Goal: Find contact information: Find contact information

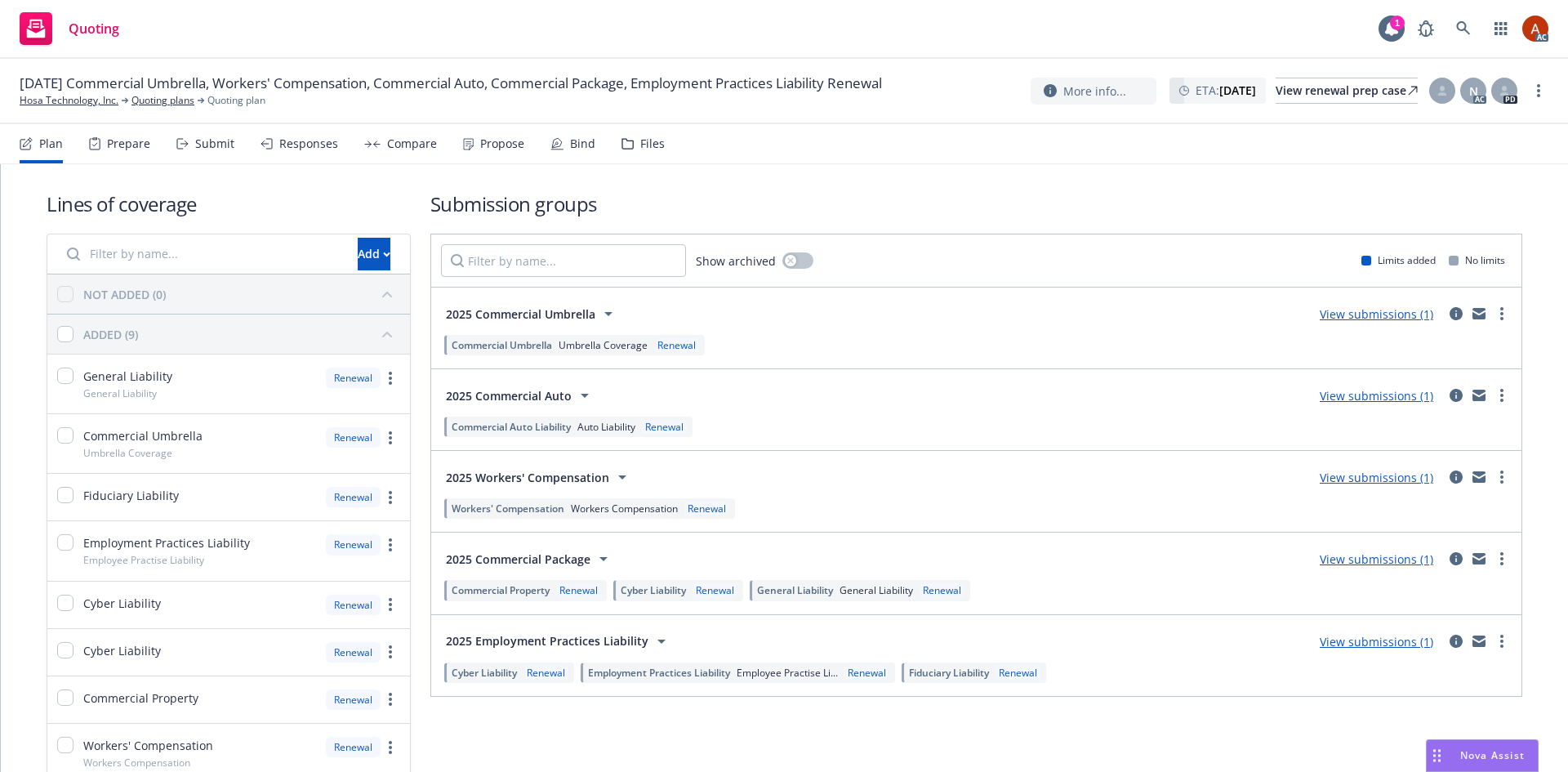
click at [120, 149] on div "Prepare" at bounding box center [128, 144] width 43 height 13
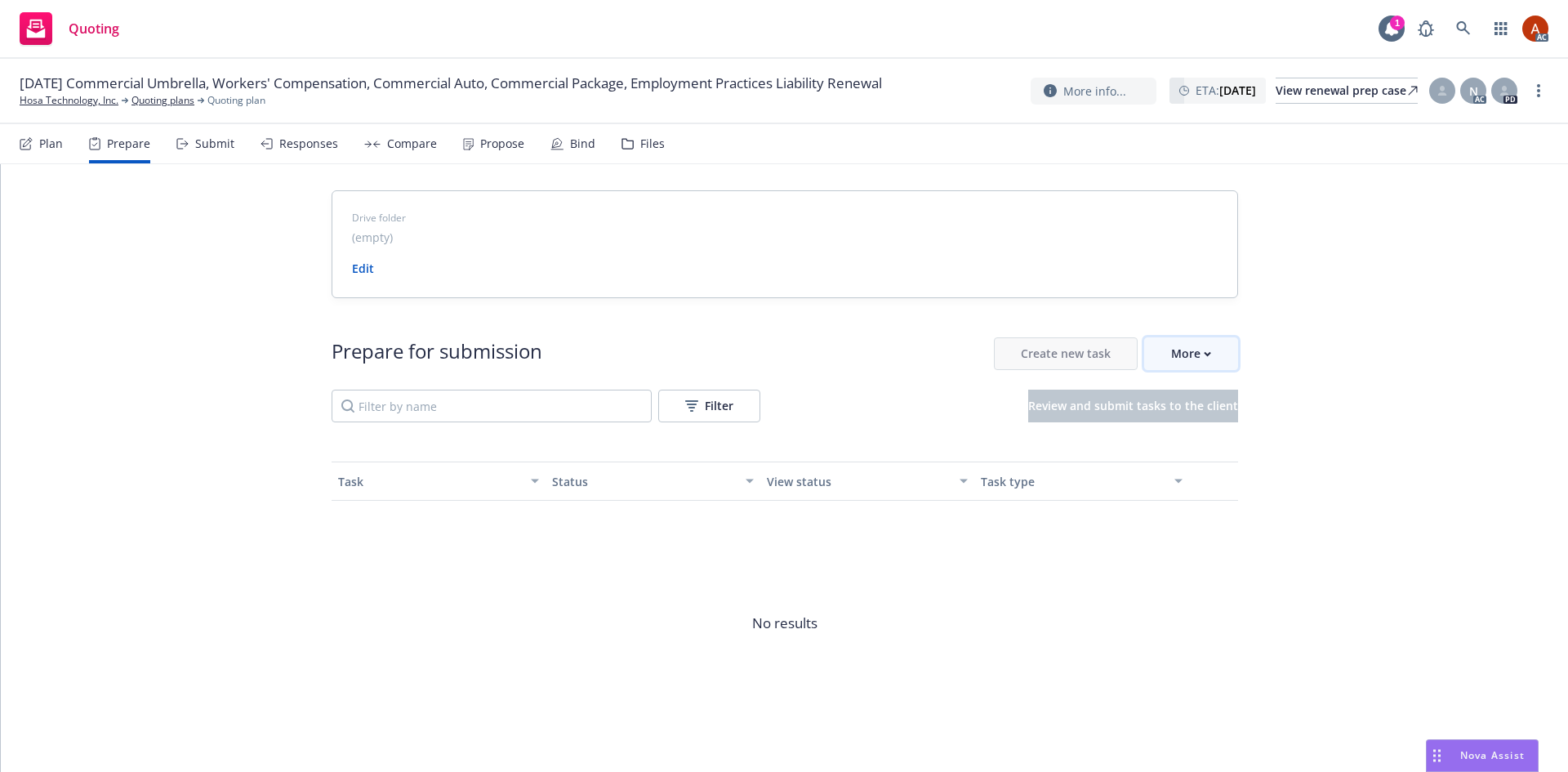
click at [1193, 362] on div "More" at bounding box center [1190, 354] width 40 height 31
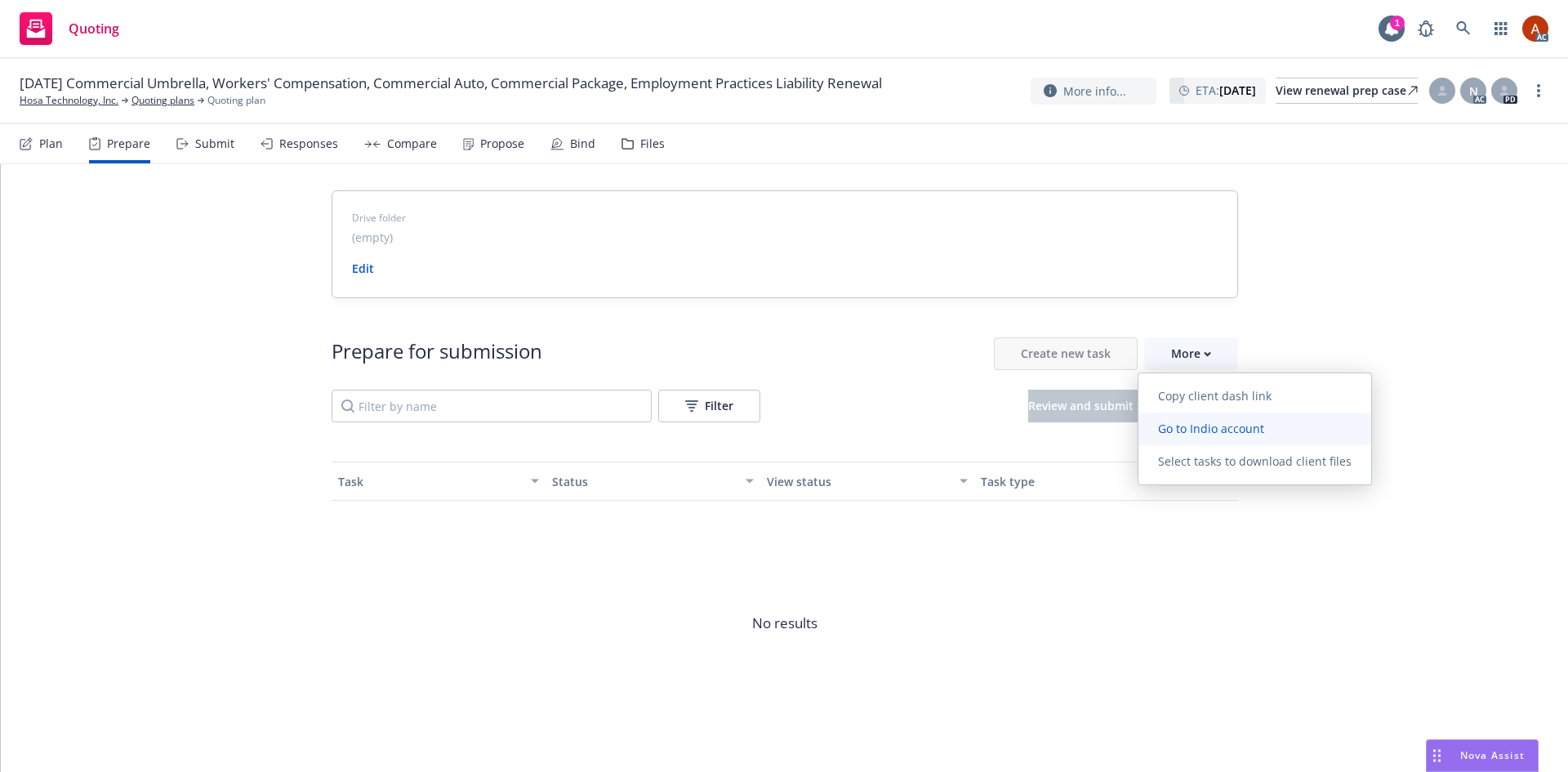
click at [1200, 427] on span "Go to Indio account" at bounding box center [1211, 428] width 145 height 16
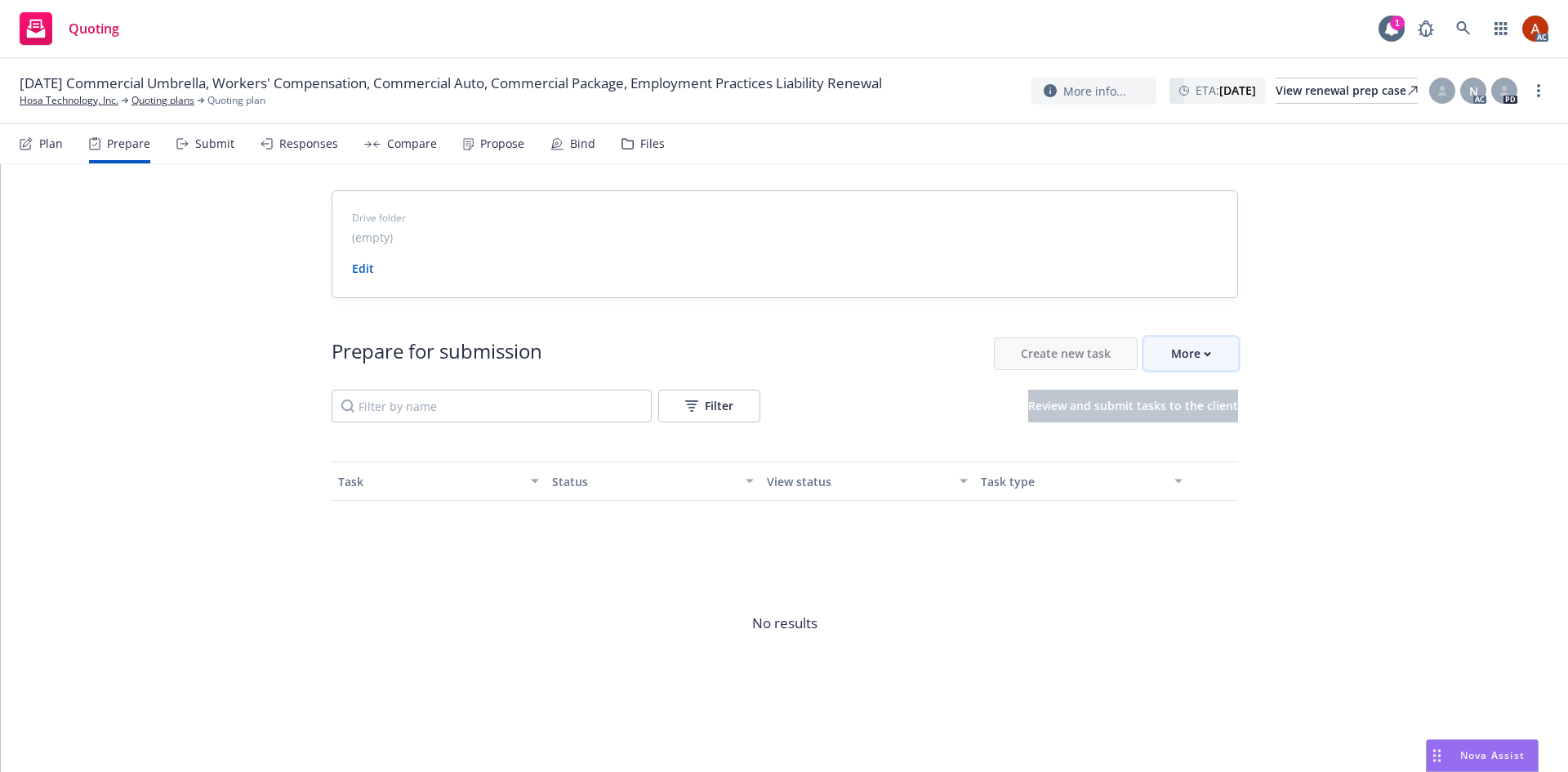
click at [1171, 365] on div "More" at bounding box center [1190, 354] width 40 height 31
click at [154, 107] on link "Quoting plans" at bounding box center [163, 101] width 63 height 15
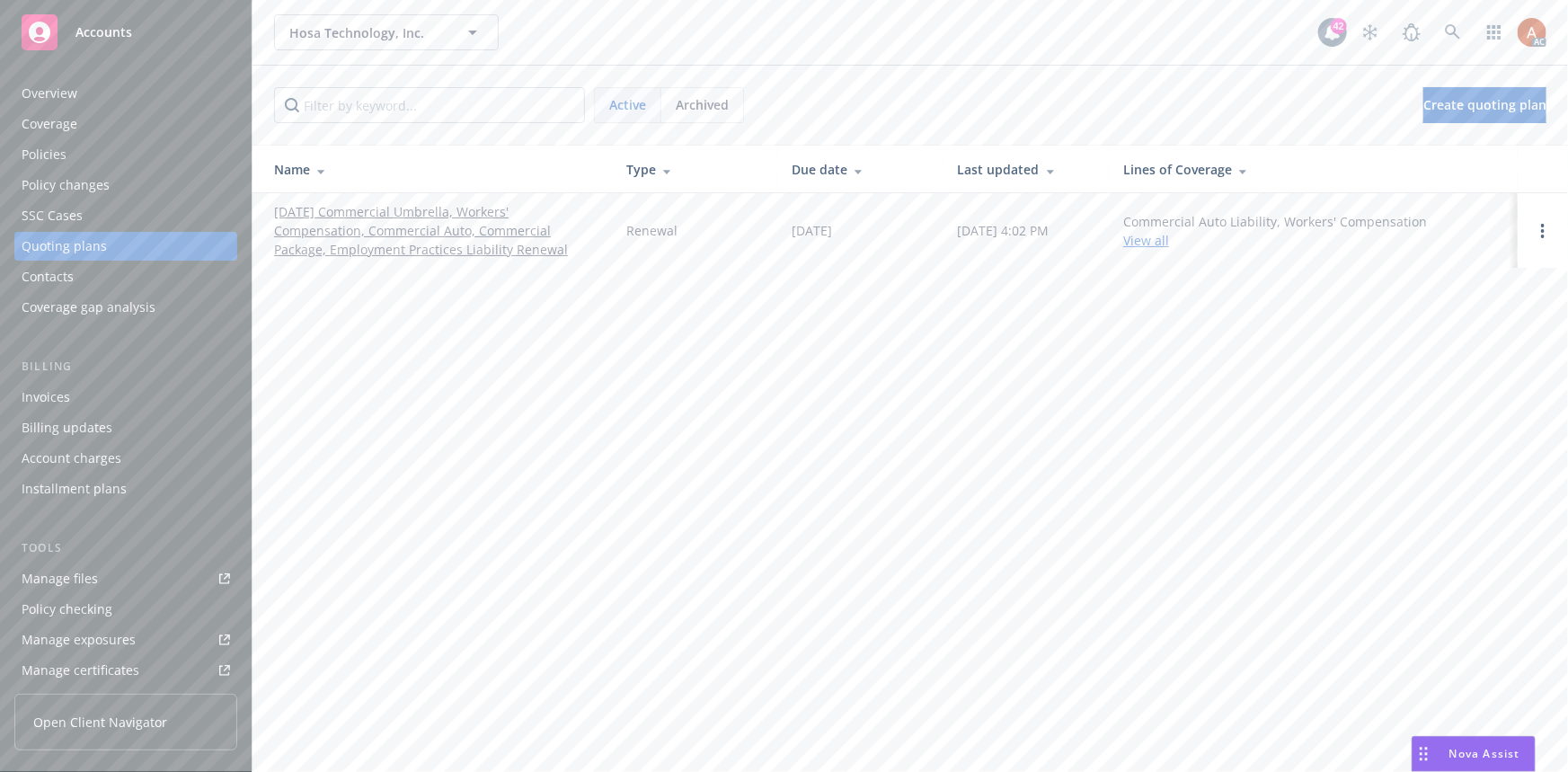
click at [55, 97] on div "Overview" at bounding box center [49, 94] width 55 height 29
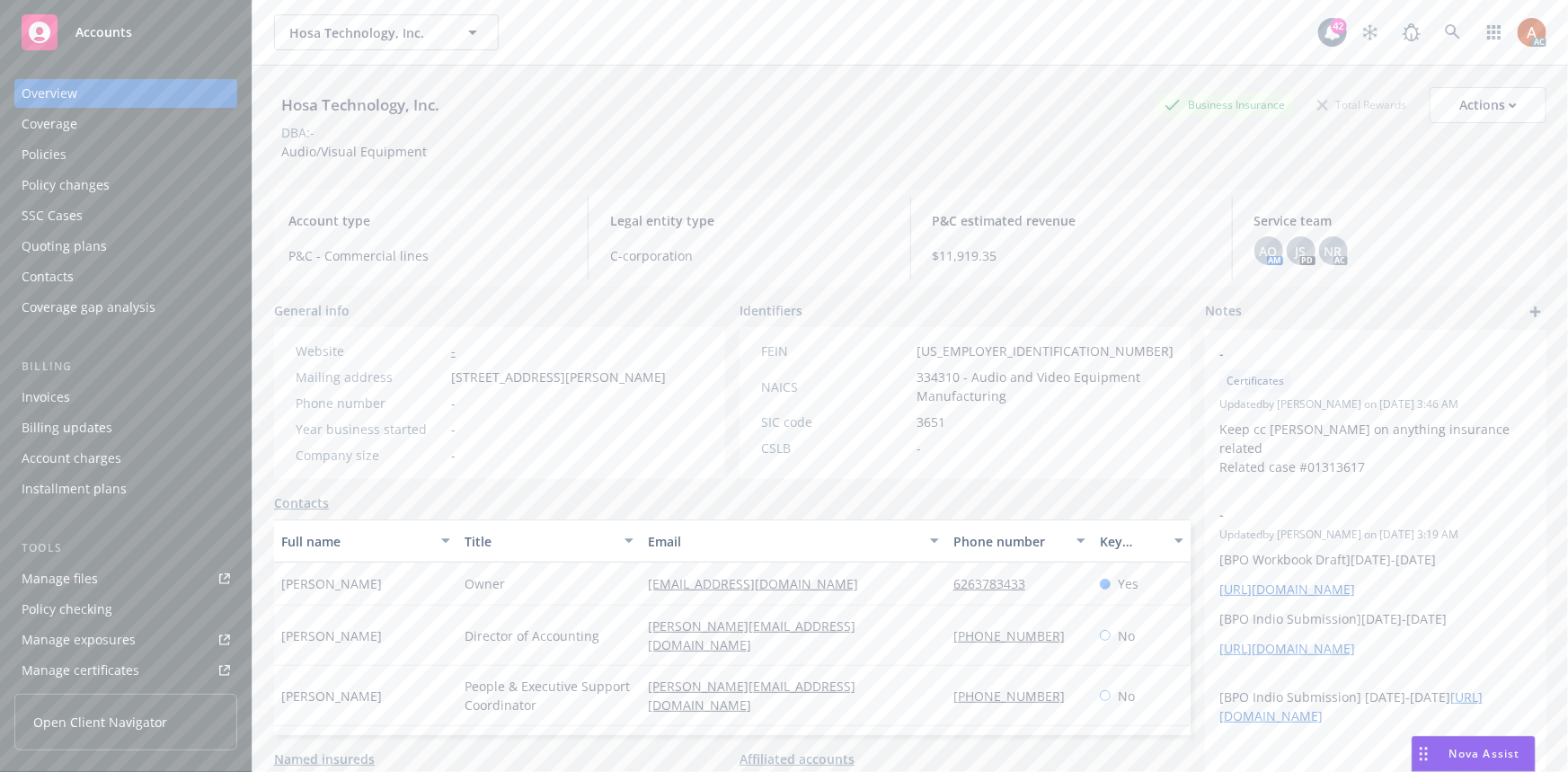
click at [73, 245] on div "Quoting plans" at bounding box center [65, 246] width 85 height 29
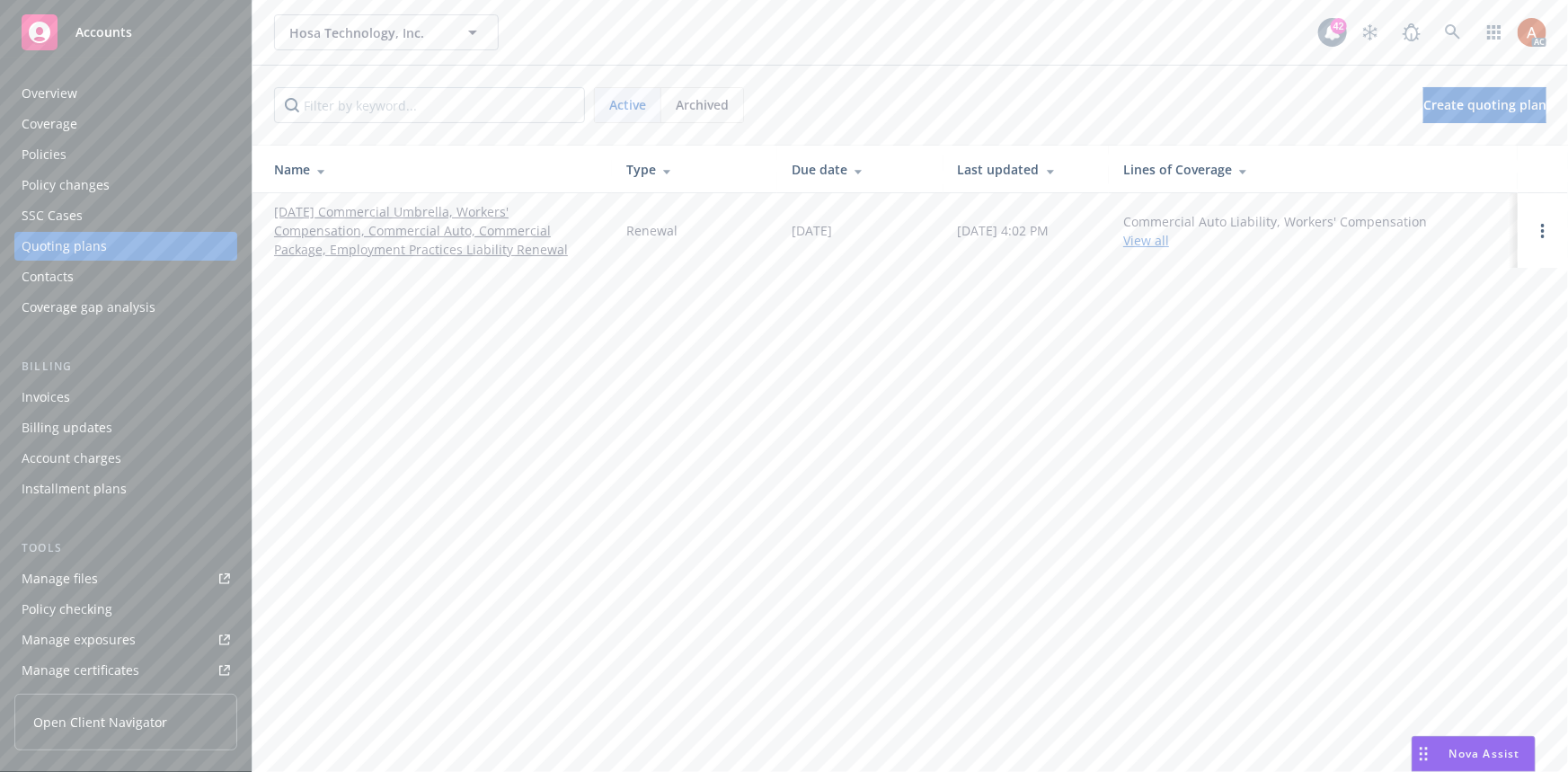
click at [374, 215] on link "[DATE] Commercial Umbrella, Workers' Compensation, Commercial Auto, Commercial …" at bounding box center [435, 230] width 324 height 56
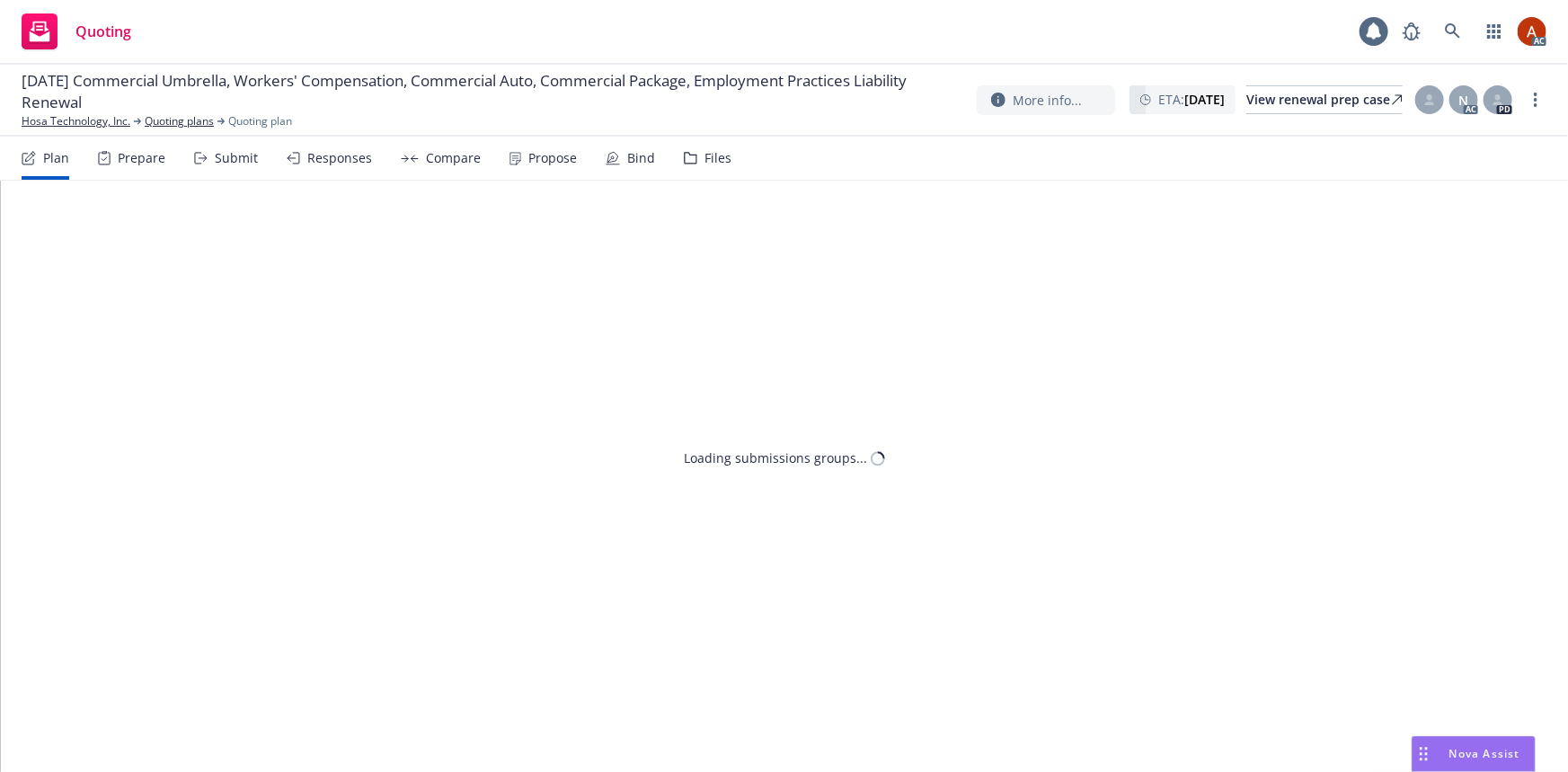
click at [145, 164] on div "Prepare" at bounding box center [141, 158] width 47 height 15
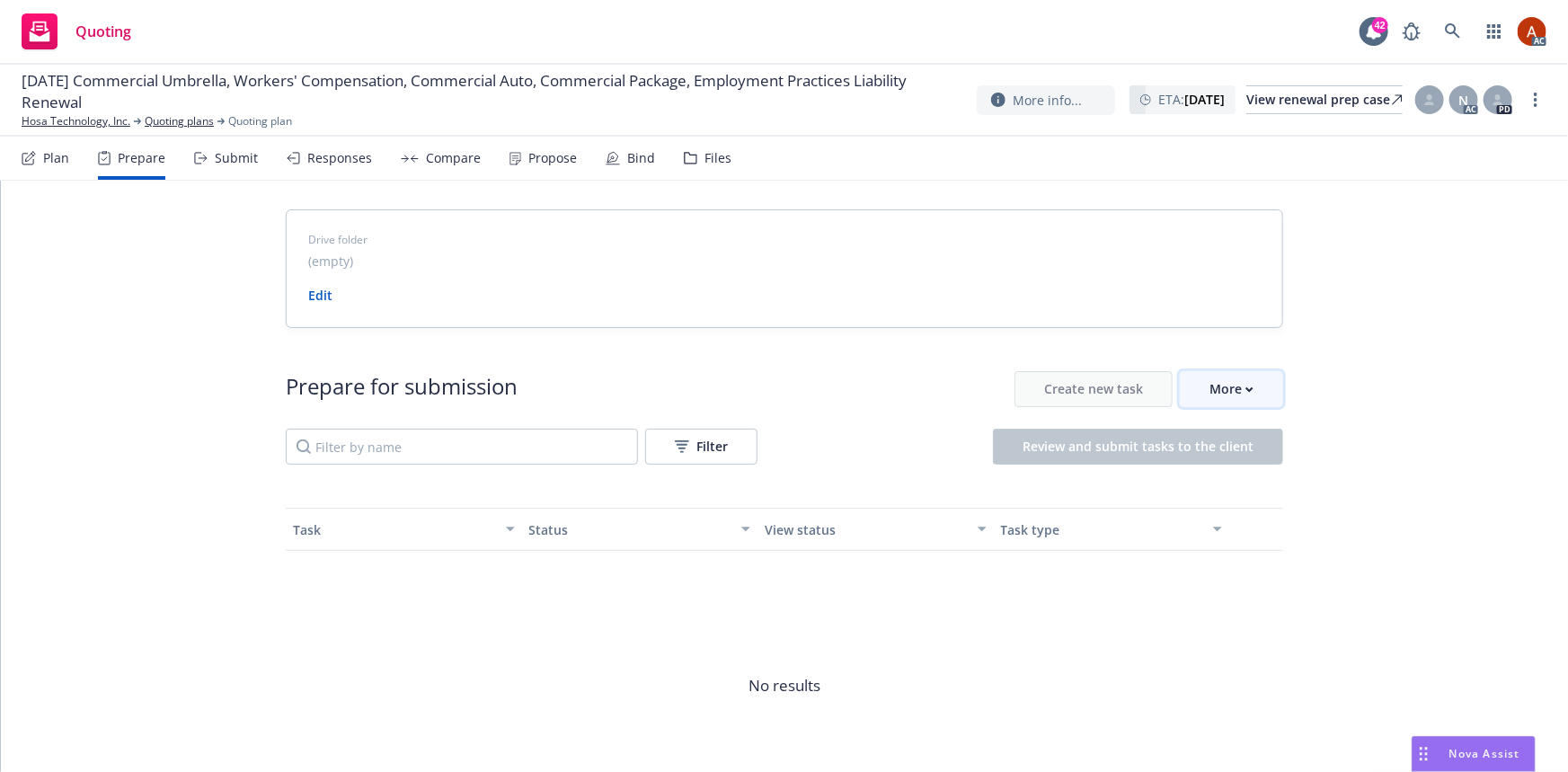
click at [1238, 385] on div "More" at bounding box center [1231, 389] width 44 height 35
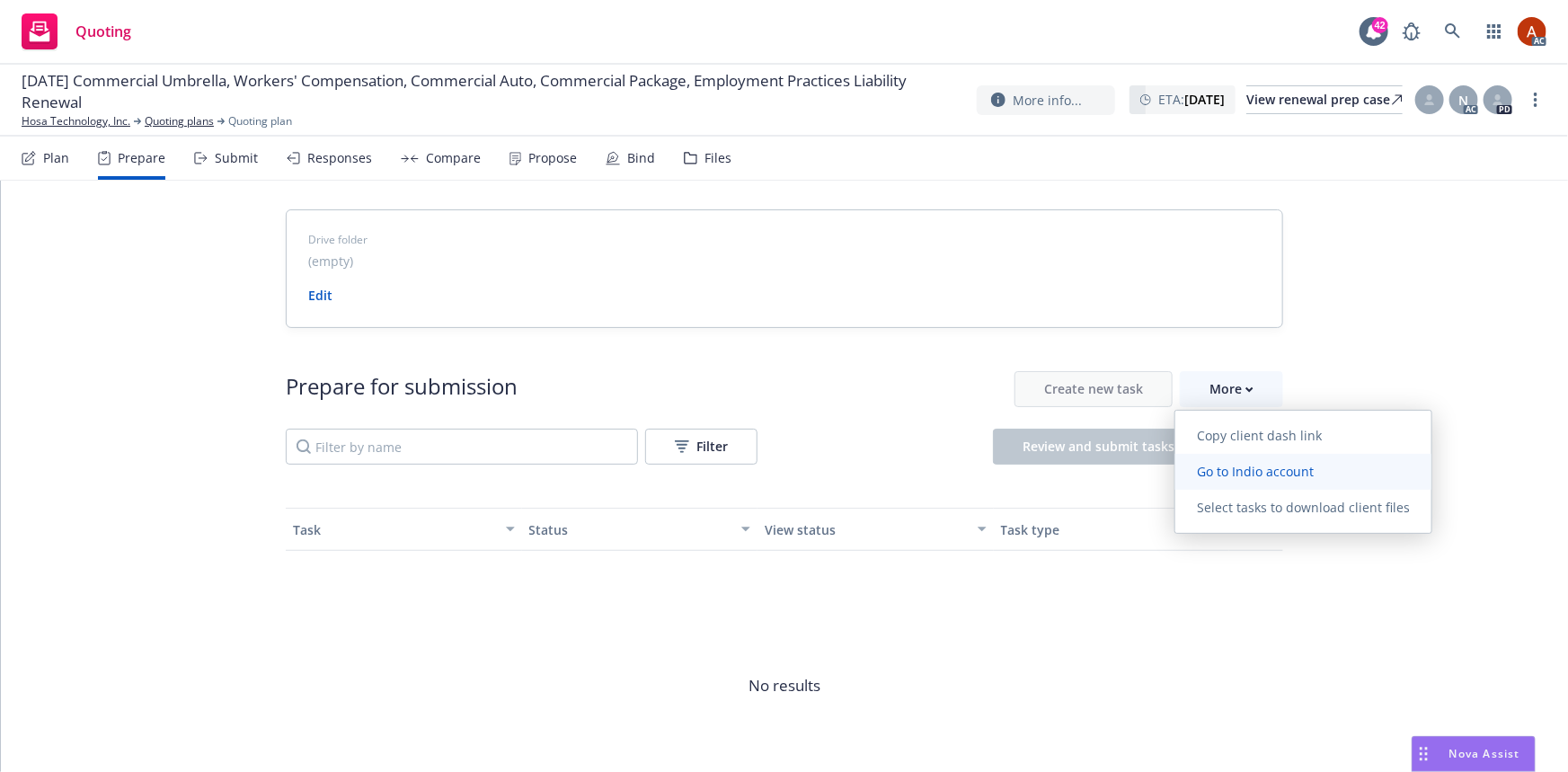
click at [1245, 465] on span "Go to Indio account" at bounding box center [1255, 471] width 160 height 17
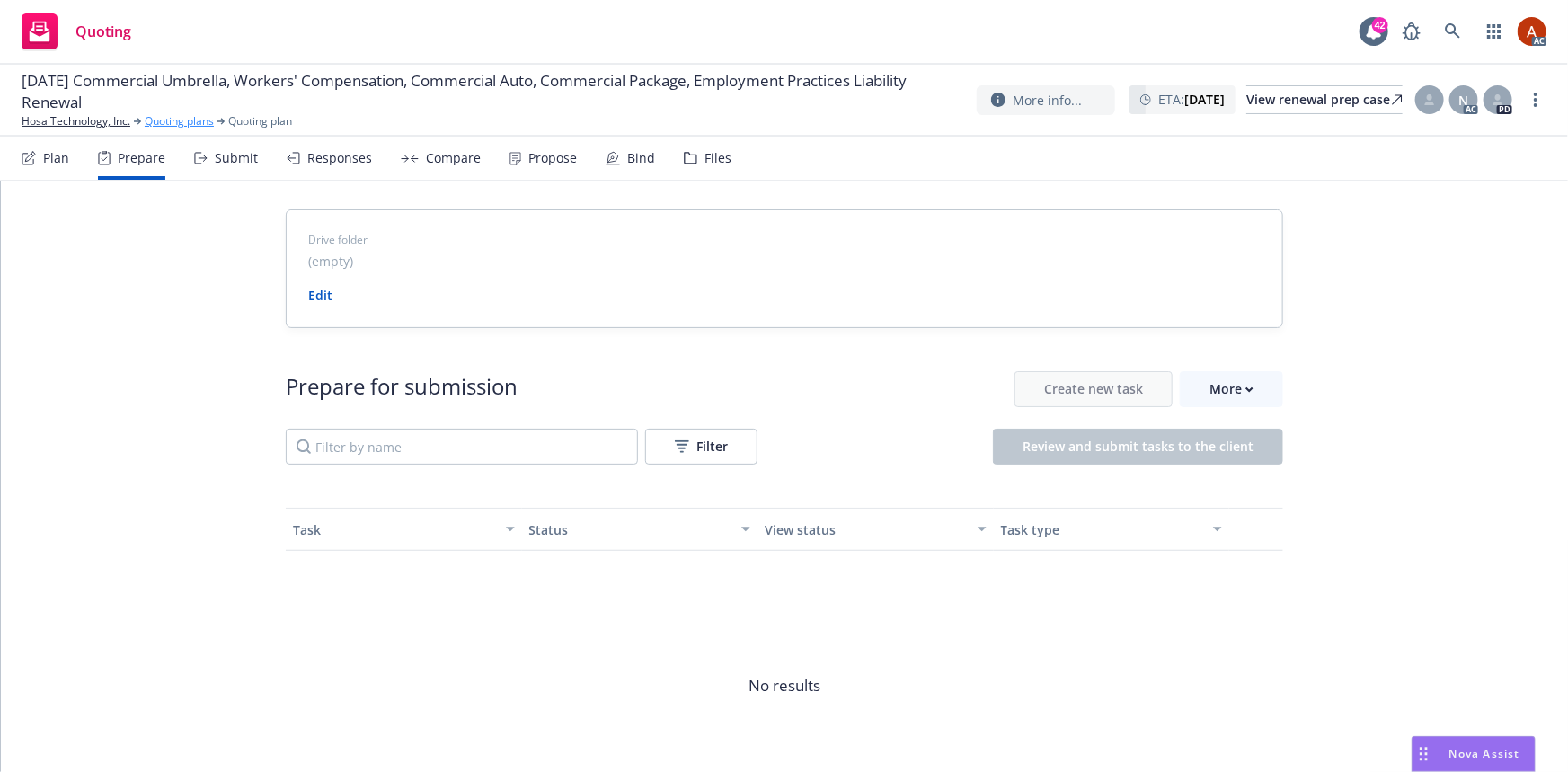
click at [160, 122] on link "Quoting plans" at bounding box center [179, 122] width 69 height 16
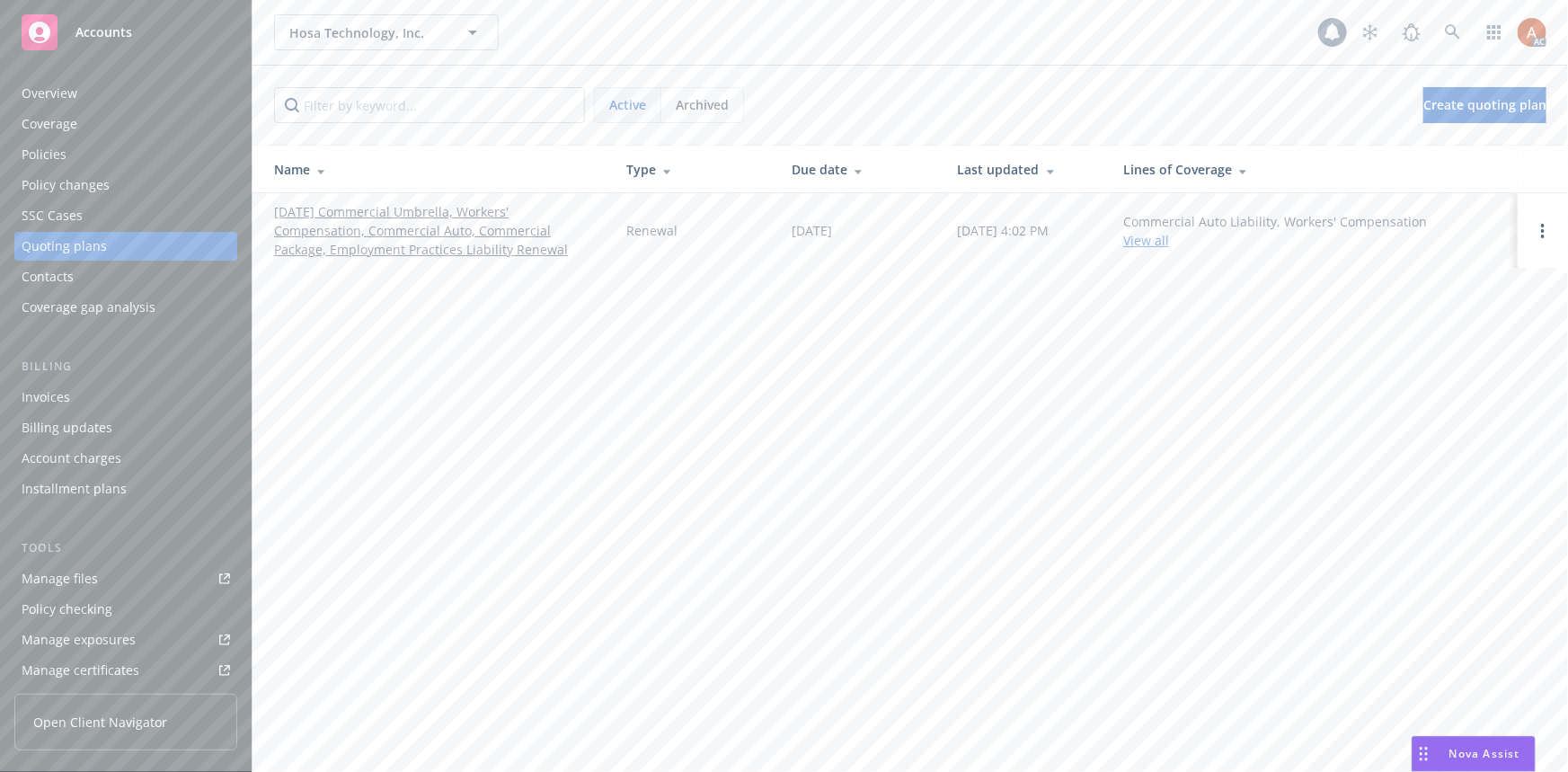
scroll to position [398, 0]
click at [81, 544] on div "Service team" at bounding box center [60, 544] width 77 height 29
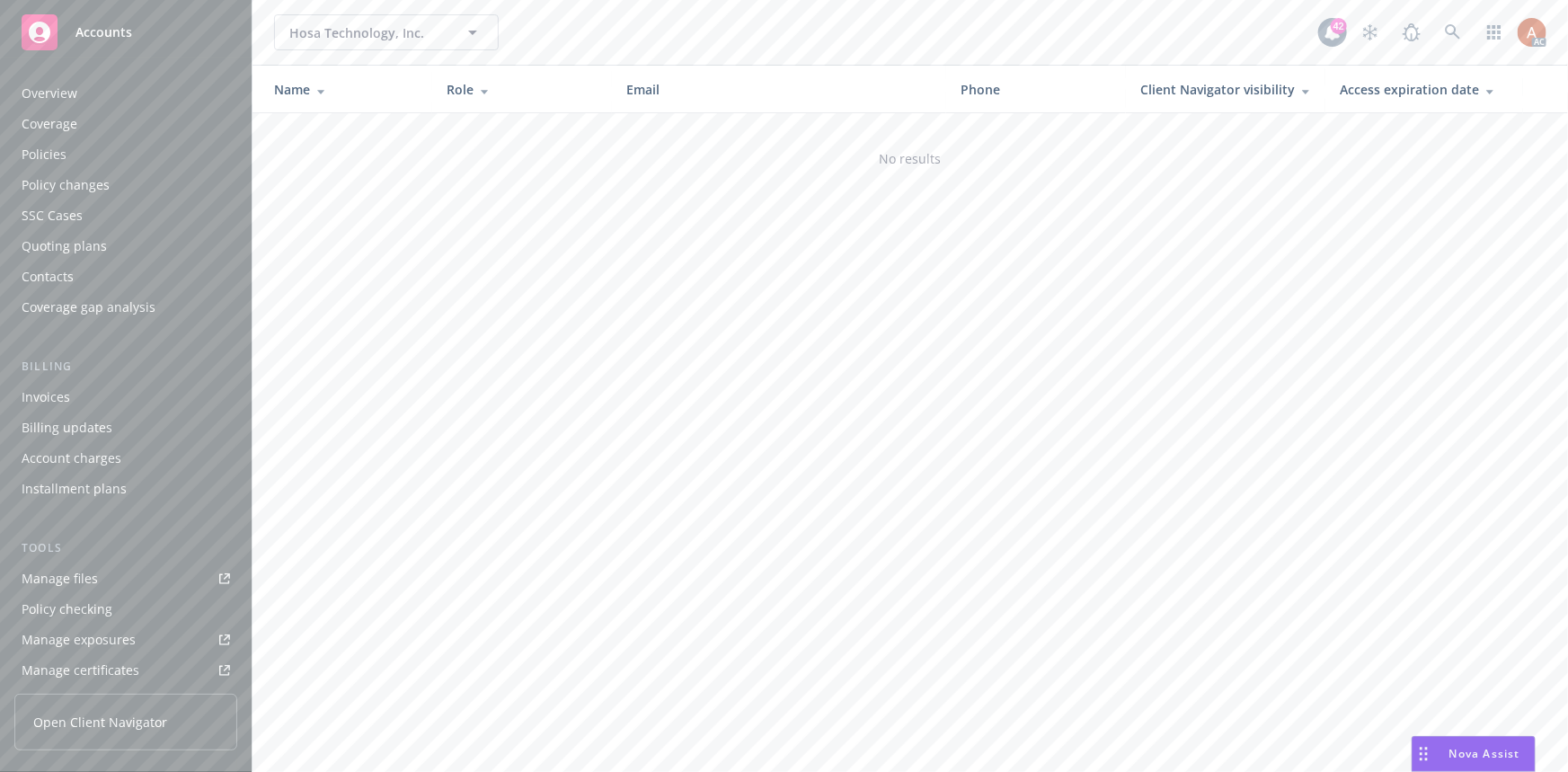
scroll to position [398, 0]
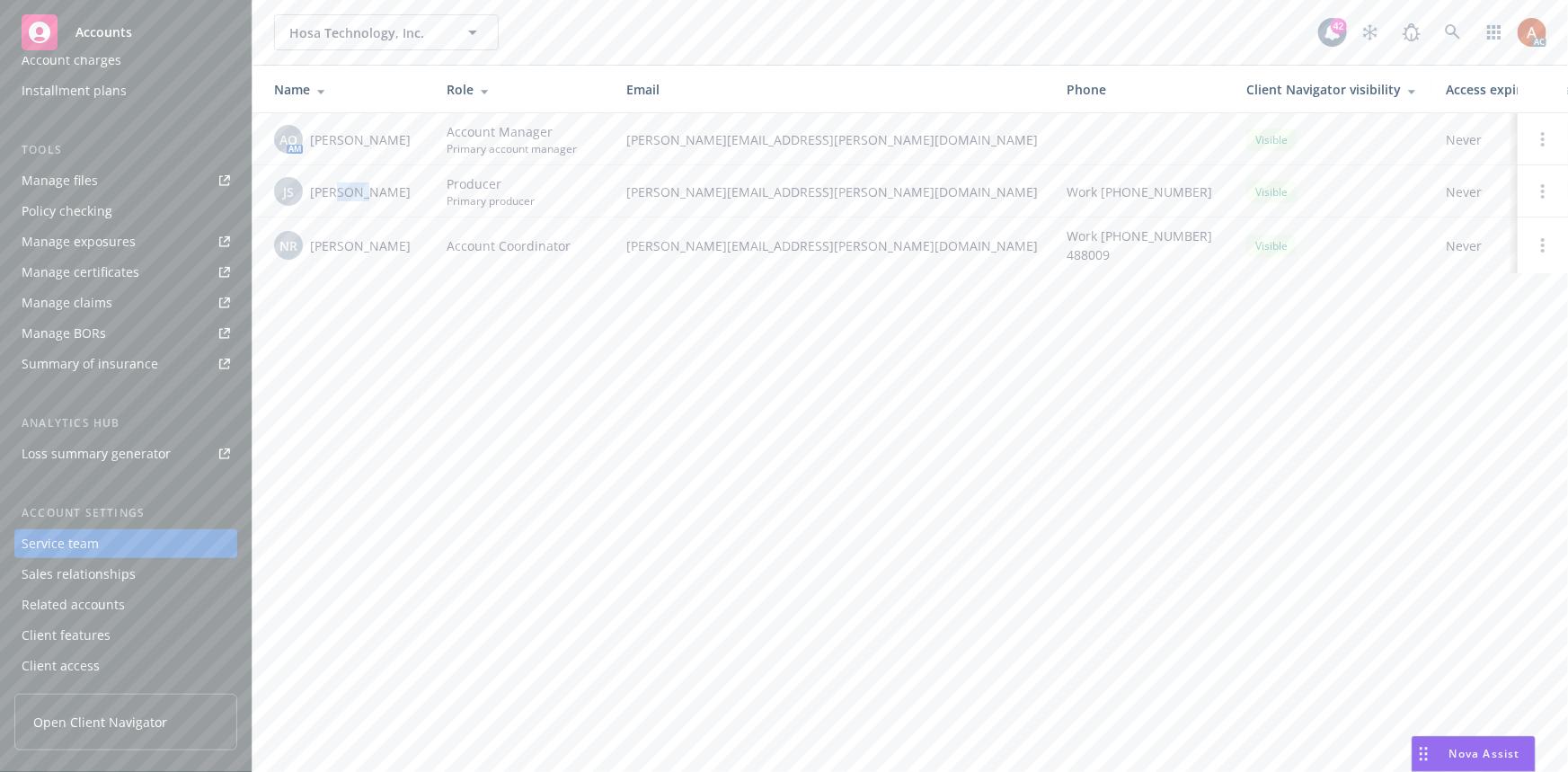
drag, startPoint x: 329, startPoint y: 193, endPoint x: 351, endPoint y: 190, distance: 22.2
click at [351, 190] on span "Jeff Simpson" at bounding box center [360, 192] width 101 height 19
drag, startPoint x: 319, startPoint y: 245, endPoint x: 353, endPoint y: 242, distance: 34.1
click at [353, 242] on span "Nolan Ross" at bounding box center [360, 246] width 101 height 19
click at [512, 343] on div "Hosa Technology, Inc. Hosa Technology, Inc. 42 AC Name Role Email Phone Client …" at bounding box center [910, 386] width 1315 height 772
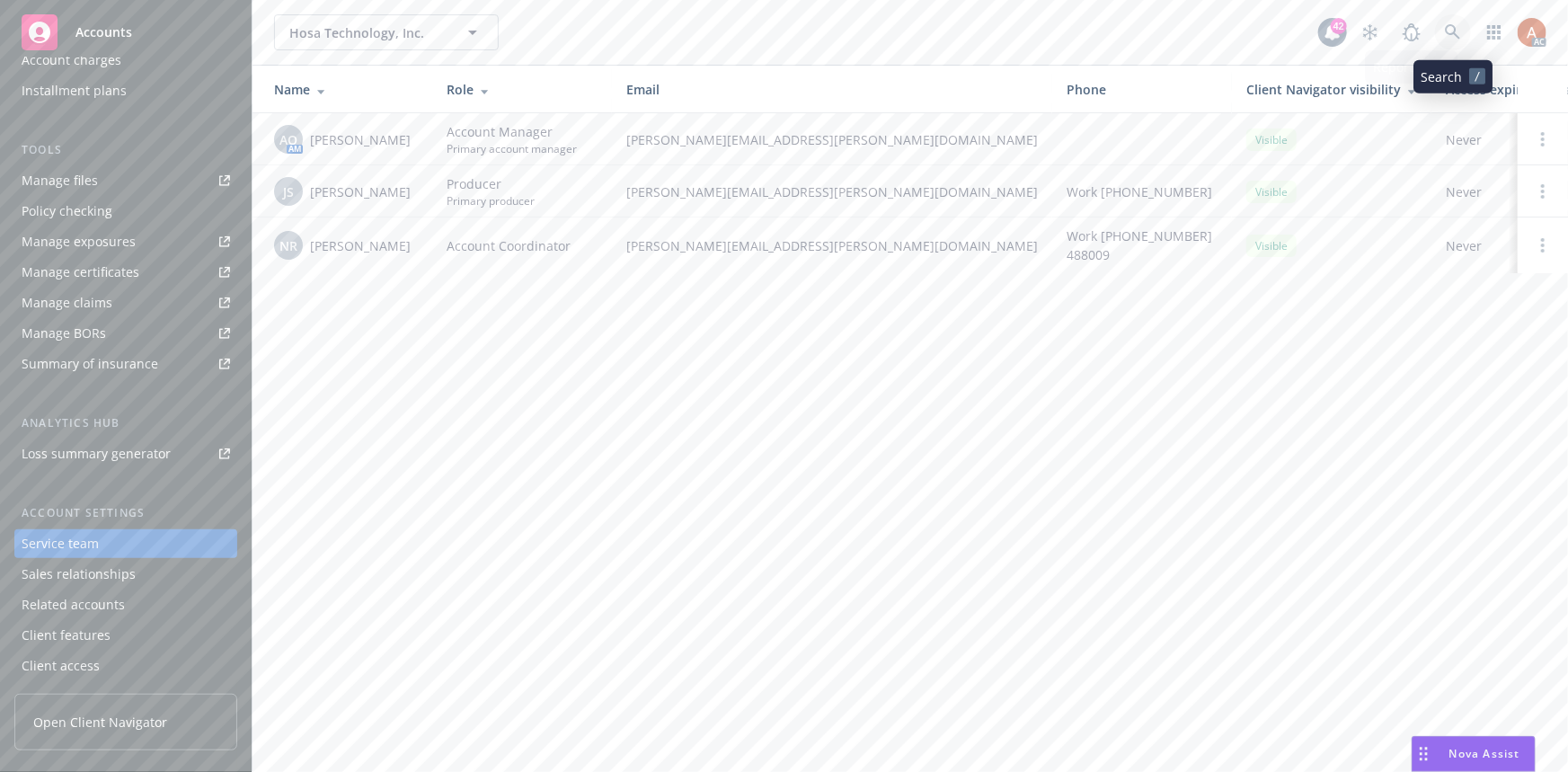
click at [1454, 33] on icon at bounding box center [1452, 32] width 15 height 15
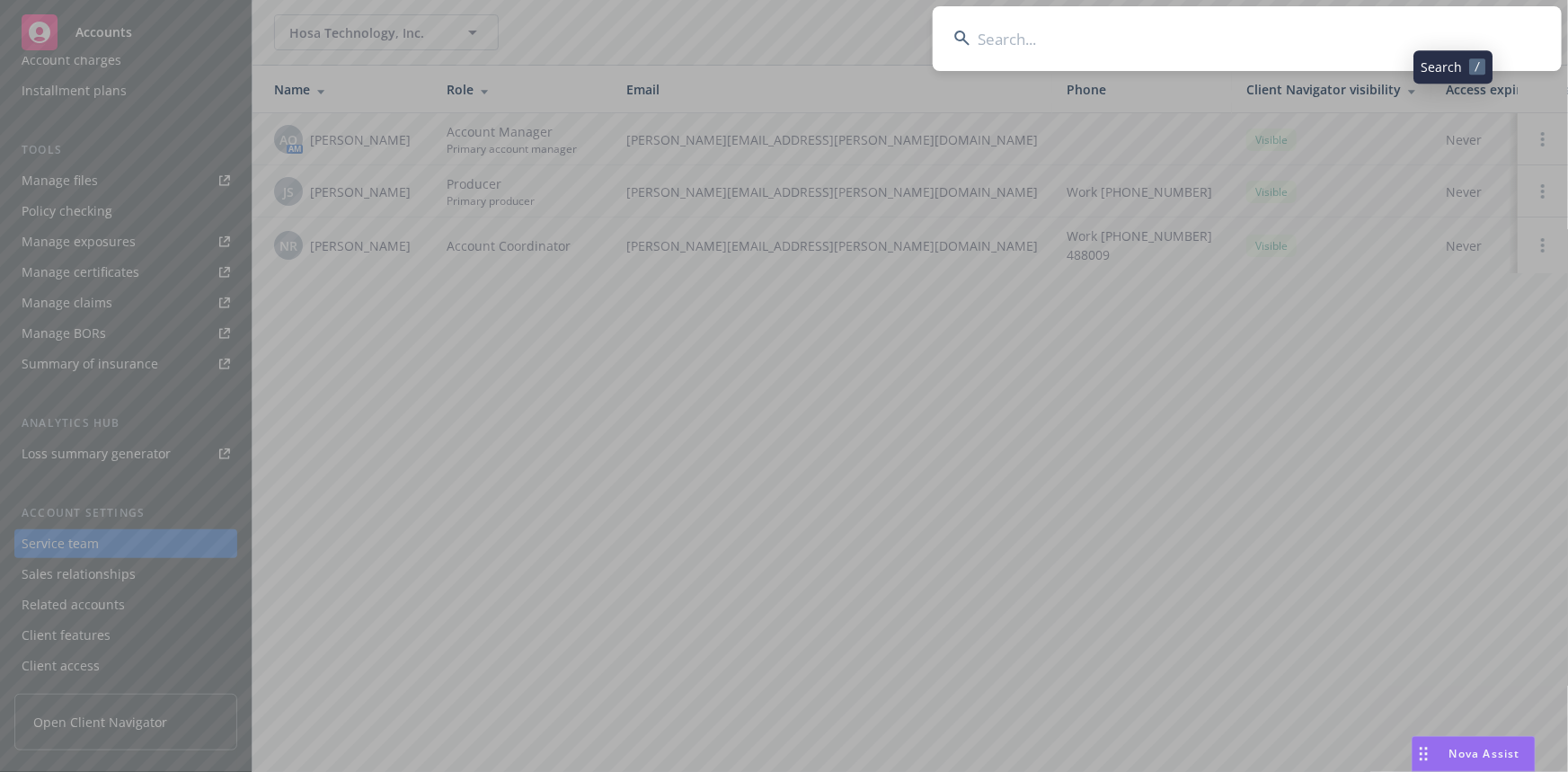
type input "Hosa Technology, Inc."
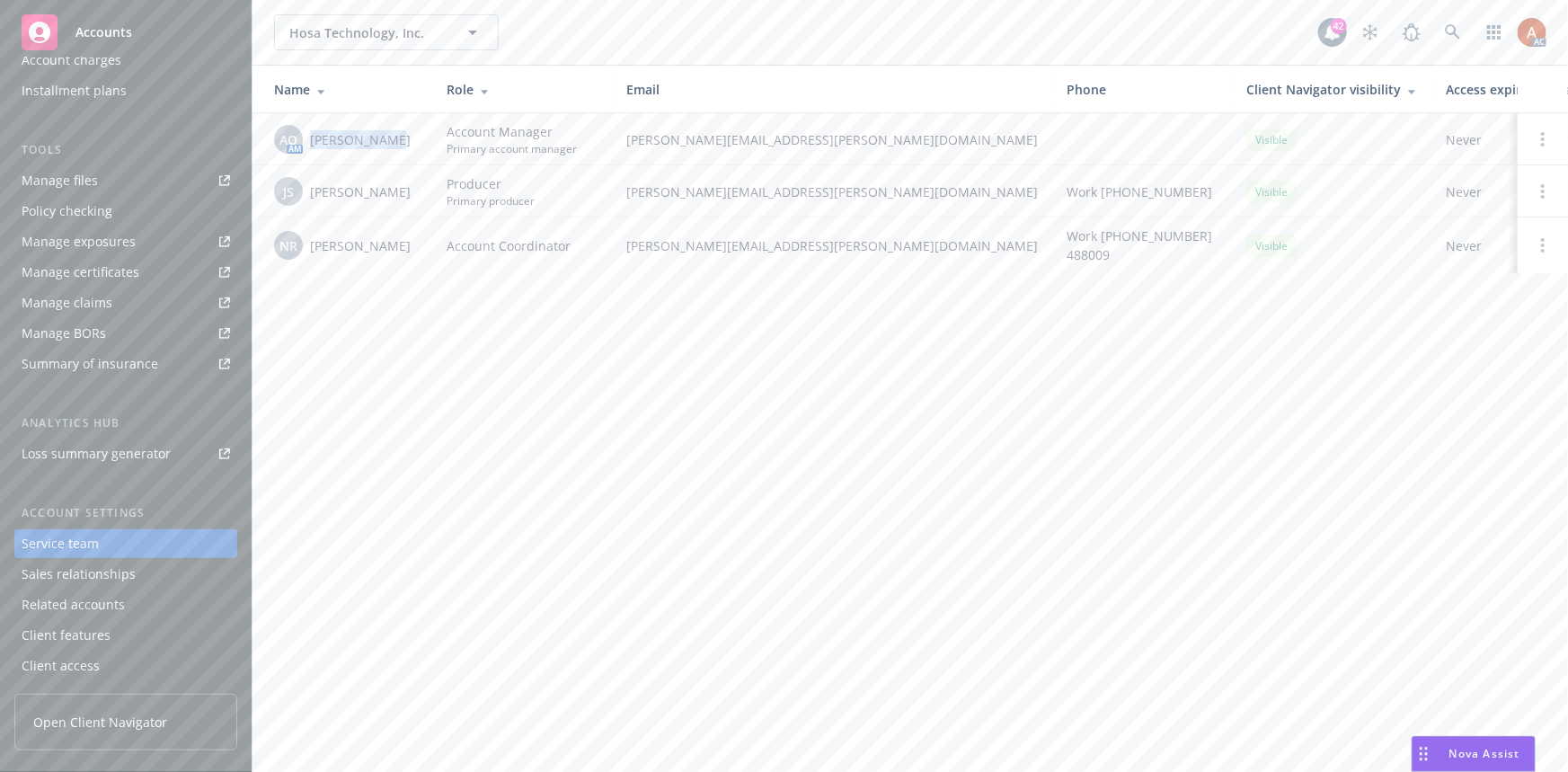
drag, startPoint x: 311, startPoint y: 135, endPoint x: 401, endPoint y: 133, distance: 90.0
click at [401, 133] on div "AO AM Adessa Owens" at bounding box center [345, 139] width 144 height 29
copy span "Adessa Owens"
